Goal: Information Seeking & Learning: Learn about a topic

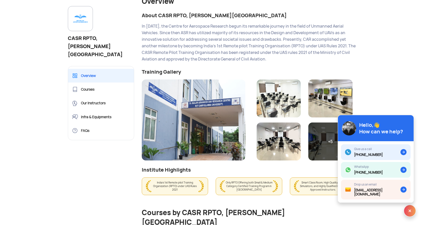
scroll to position [76, 0]
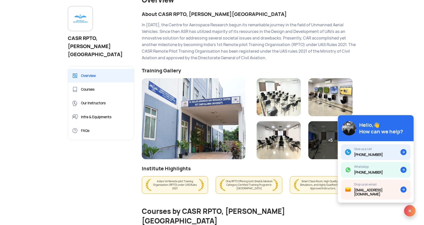
click at [92, 82] on link "Courses" at bounding box center [101, 89] width 66 height 14
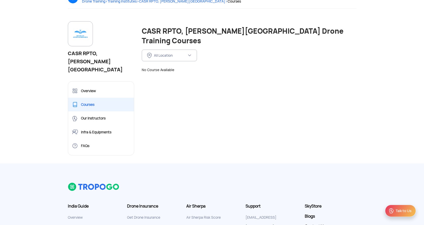
scroll to position [51, 0]
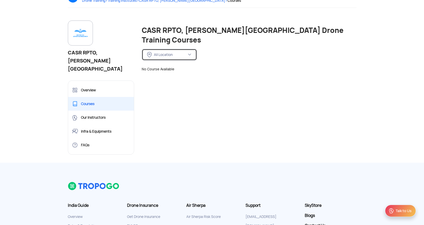
click at [188, 53] on img at bounding box center [189, 55] width 4 height 4
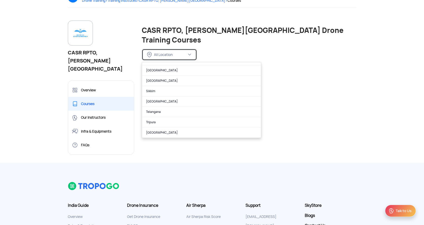
scroll to position [304, 0]
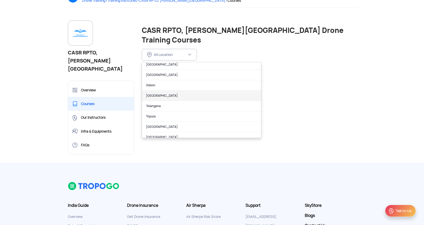
click at [157, 91] on link "Tamil Nadu" at bounding box center [201, 96] width 119 height 10
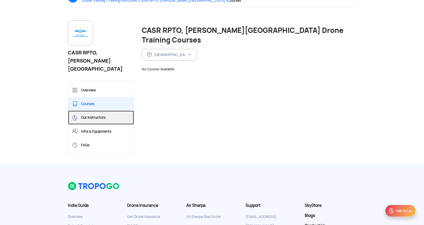
click at [107, 111] on link "Our Instructors" at bounding box center [101, 118] width 66 height 14
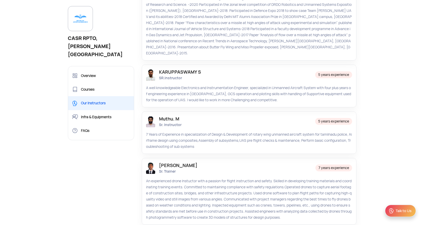
scroll to position [152, 0]
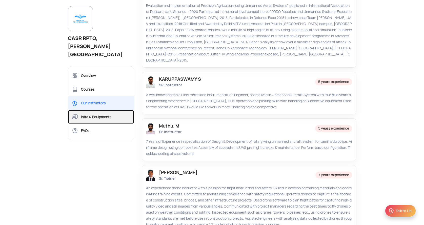
click at [102, 110] on link "Infra & Equipments" at bounding box center [101, 117] width 66 height 14
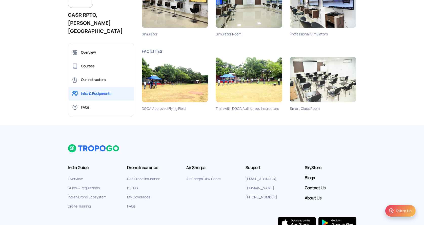
scroll to position [228, 0]
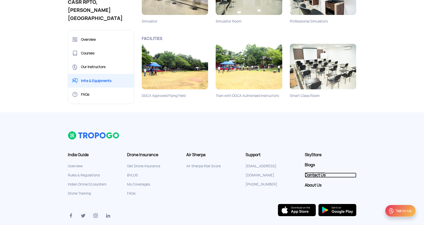
click at [323, 173] on link "Contact Us" at bounding box center [331, 175] width 52 height 5
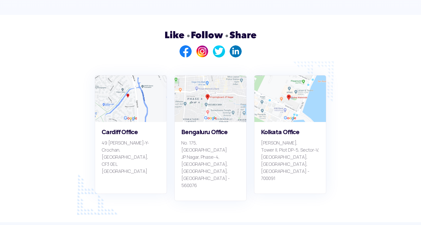
scroll to position [354, 0]
